Goal: Find specific page/section: Find specific page/section

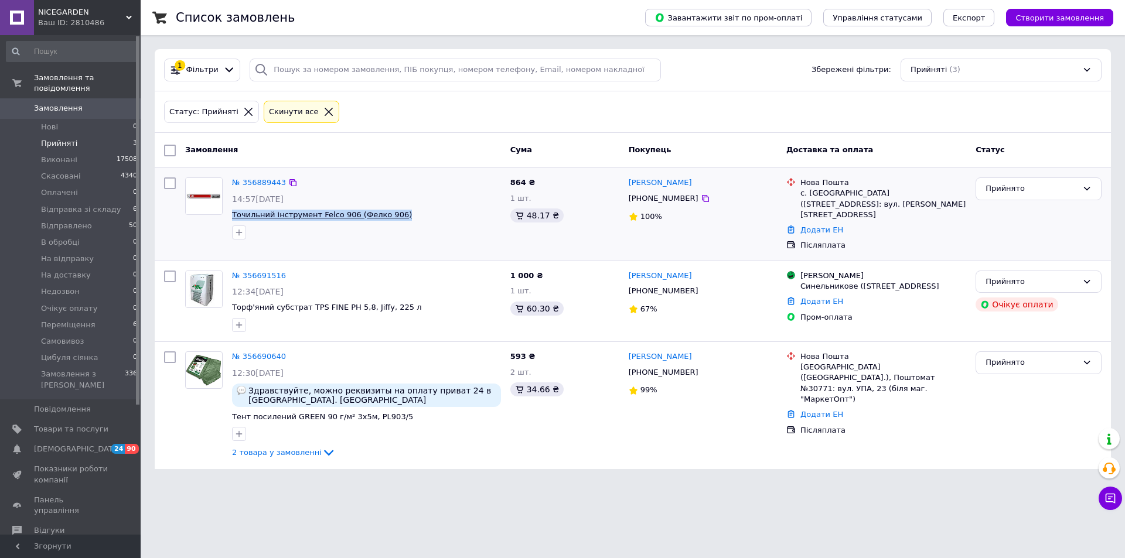
drag, startPoint x: 392, startPoint y: 212, endPoint x: 233, endPoint y: 214, distance: 158.8
click at [233, 214] on span "Точильний інструмент Felco 906 (Фелко 906)" at bounding box center [366, 215] width 269 height 11
copy span "Точильний інструмент Felco 906 (Фелко 906)"
click at [208, 422] on div at bounding box center [203, 406] width 47 height 118
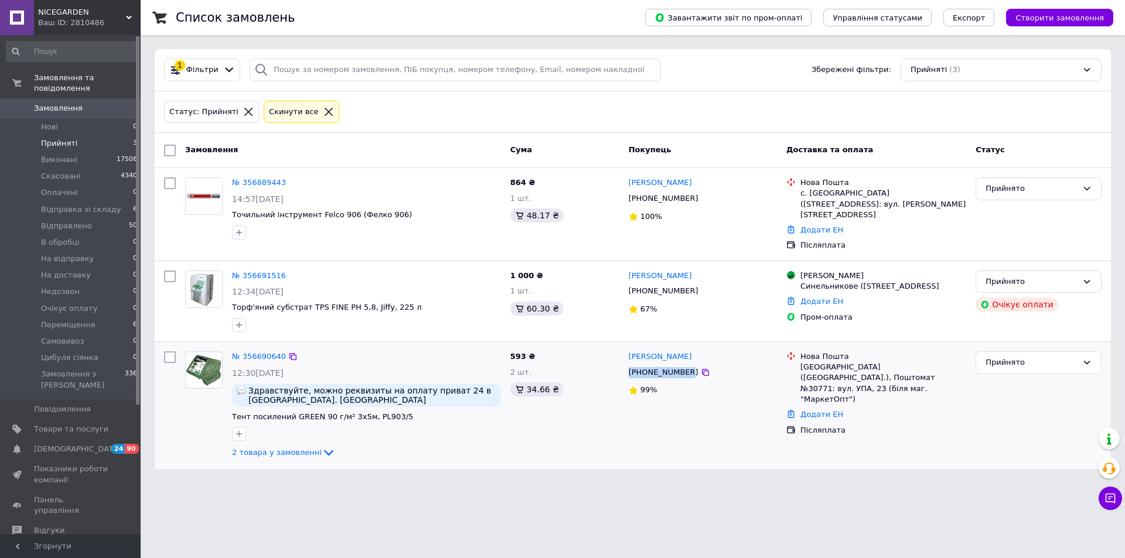
drag, startPoint x: 626, startPoint y: 366, endPoint x: 681, endPoint y: 366, distance: 55.6
click at [681, 366] on div "[PHONE_NUMBER]" at bounding box center [663, 373] width 74 height 16
copy span "[PHONE_NUMBER]"
click at [594, 448] on div "593 ₴ 2 шт. 34.66 ₴" at bounding box center [564, 406] width 118 height 118
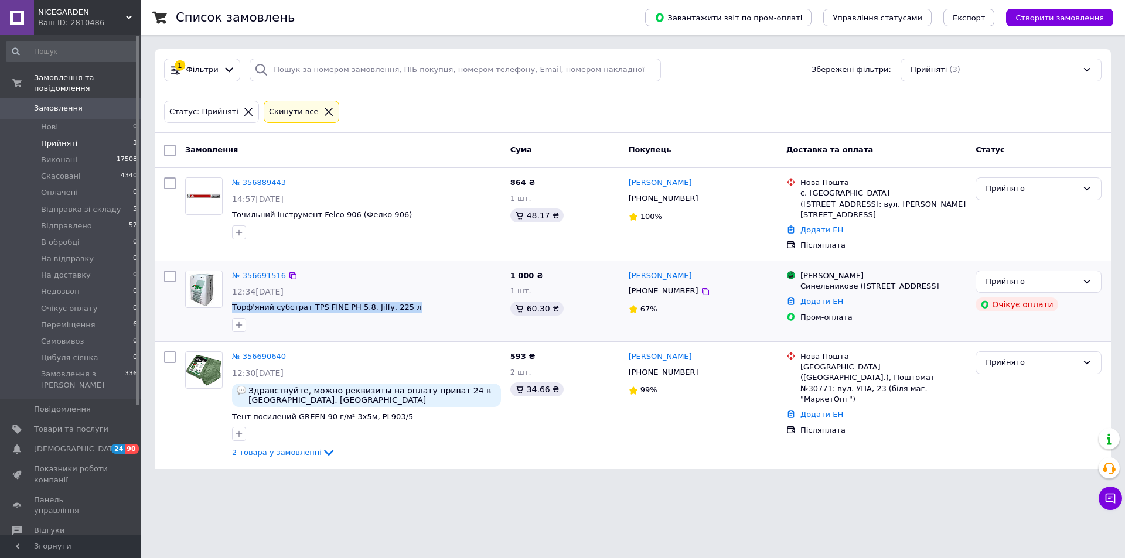
drag, startPoint x: 230, startPoint y: 298, endPoint x: 406, endPoint y: 301, distance: 176.3
click at [406, 301] on div "№ 356691516 12:34[DATE] Торф'яний субстрат TPS FINE PH 5,8, Jiffy, 225 л" at bounding box center [366, 301] width 278 height 71
copy span "Торф'яний субстрат TPS FINE PH 5,8, Jiffy, 225 л"
